Goal: Information Seeking & Learning: Learn about a topic

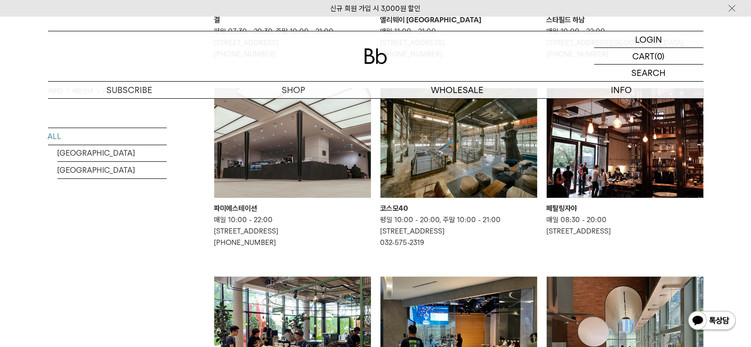
scroll to position [297, 0]
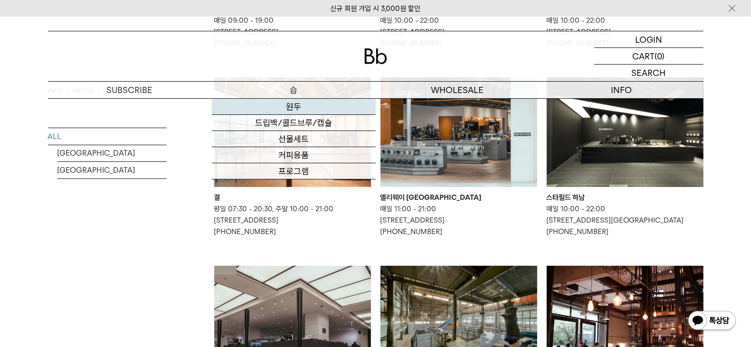
click at [311, 102] on link "원두" at bounding box center [294, 107] width 164 height 16
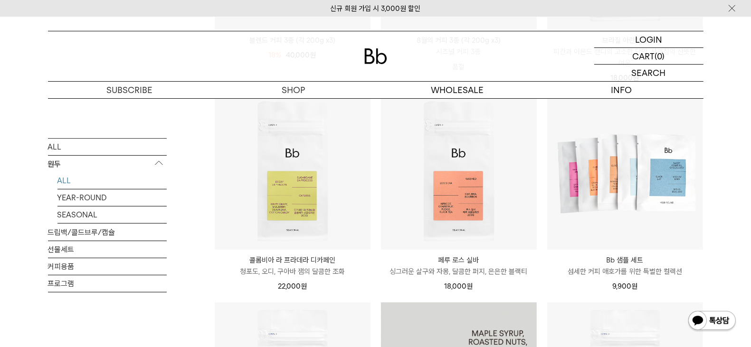
scroll to position [311, 0]
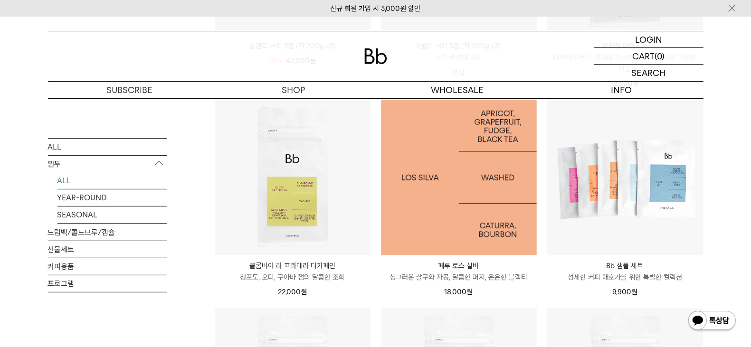
click at [468, 243] on img at bounding box center [459, 178] width 156 height 156
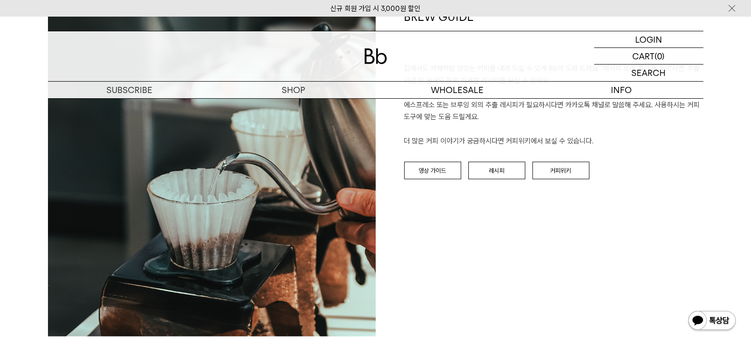
scroll to position [1128, 0]
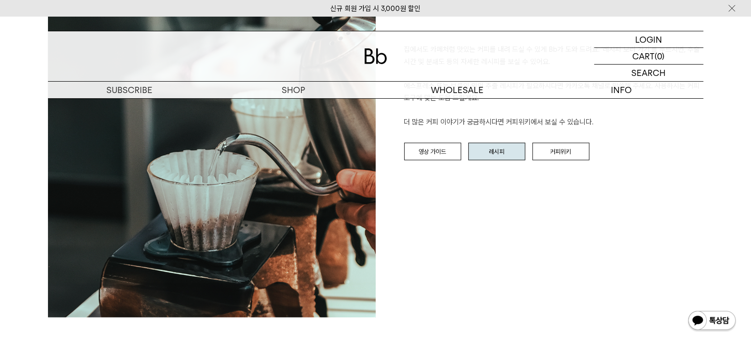
click at [484, 150] on link "레시피" at bounding box center [496, 152] width 57 height 18
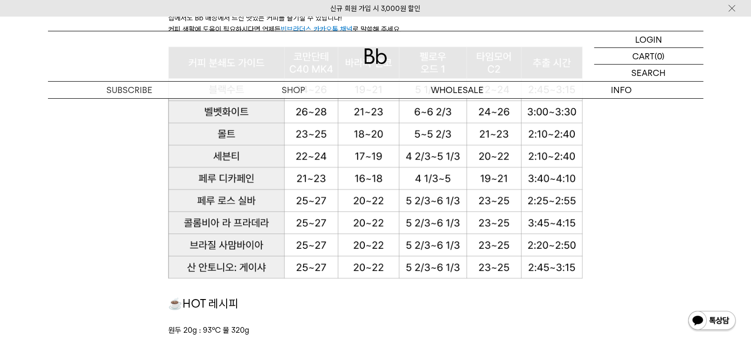
scroll to position [653, 0]
